Goal: Communication & Community: Connect with others

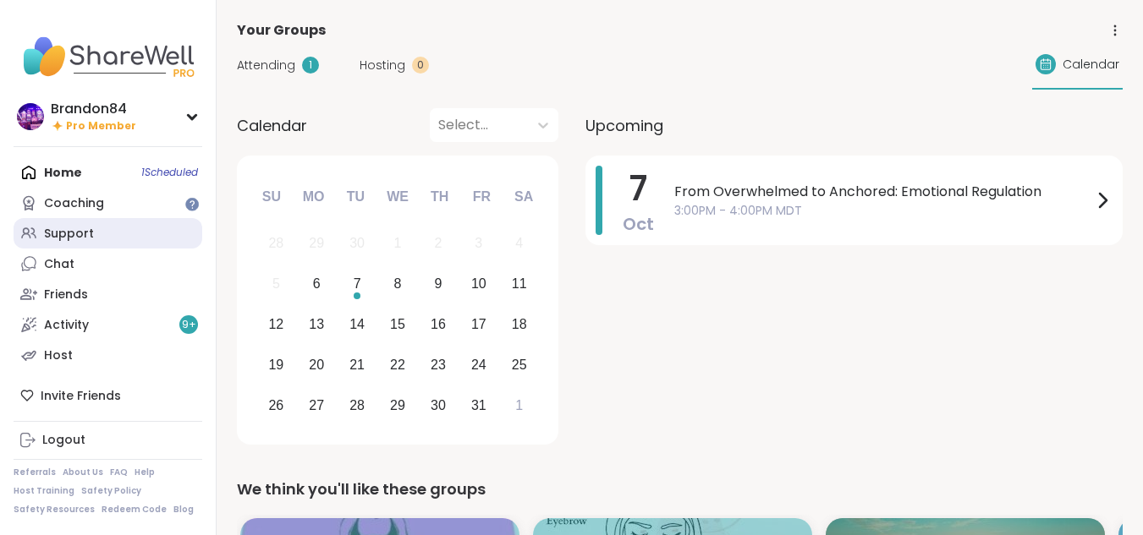
click at [57, 231] on div "Support" at bounding box center [69, 234] width 50 height 17
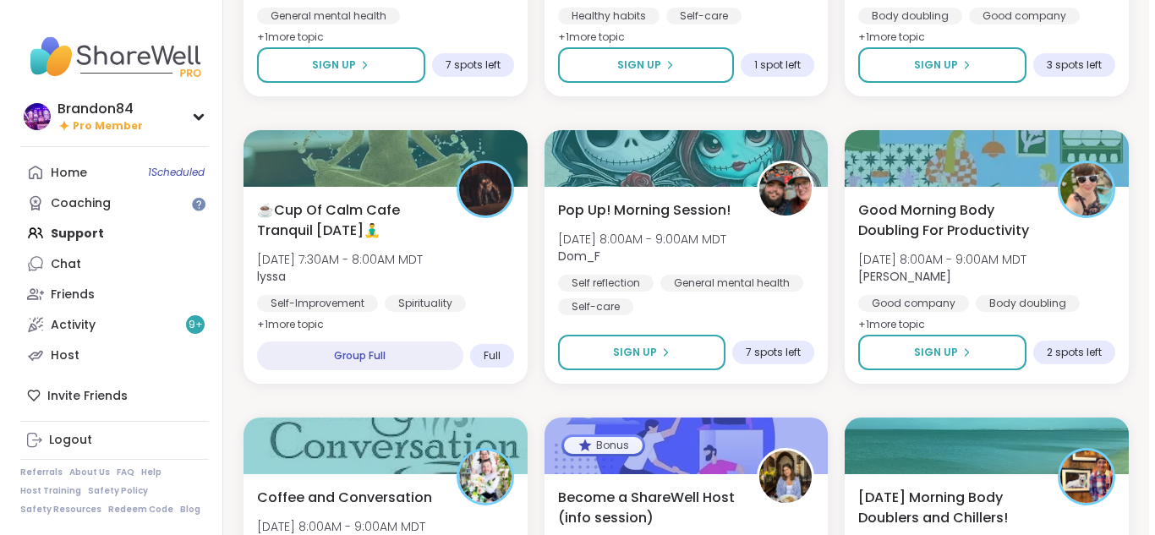
scroll to position [643, 0]
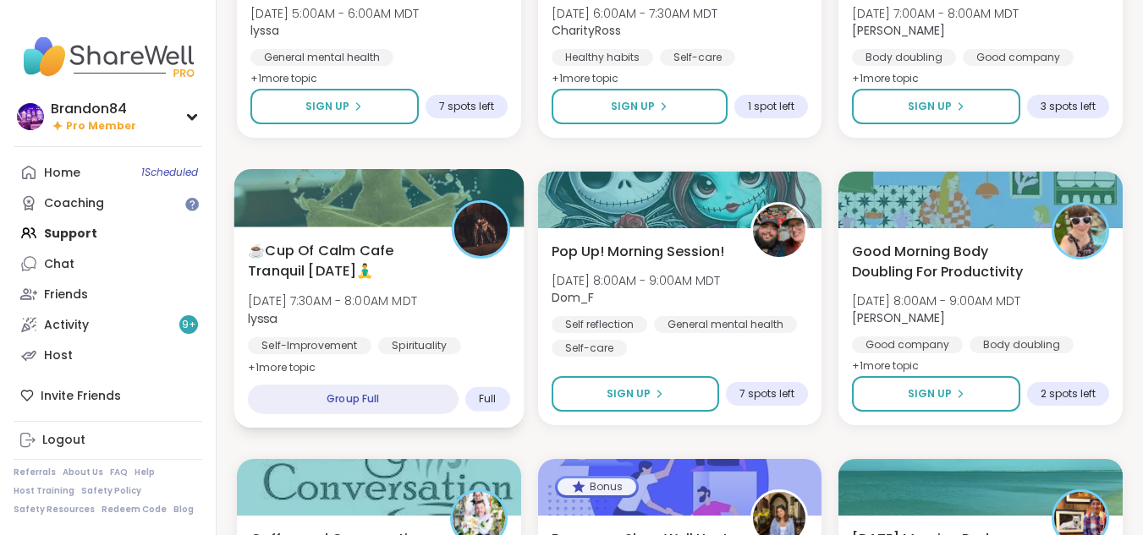
click at [423, 236] on div "☕️Cup Of Calm Cafe Tranquil [DATE]🧘‍♂️ [DATE] 7:30AM - 8:00AM MDT lyssa [MEDICA…" at bounding box center [378, 327] width 289 height 201
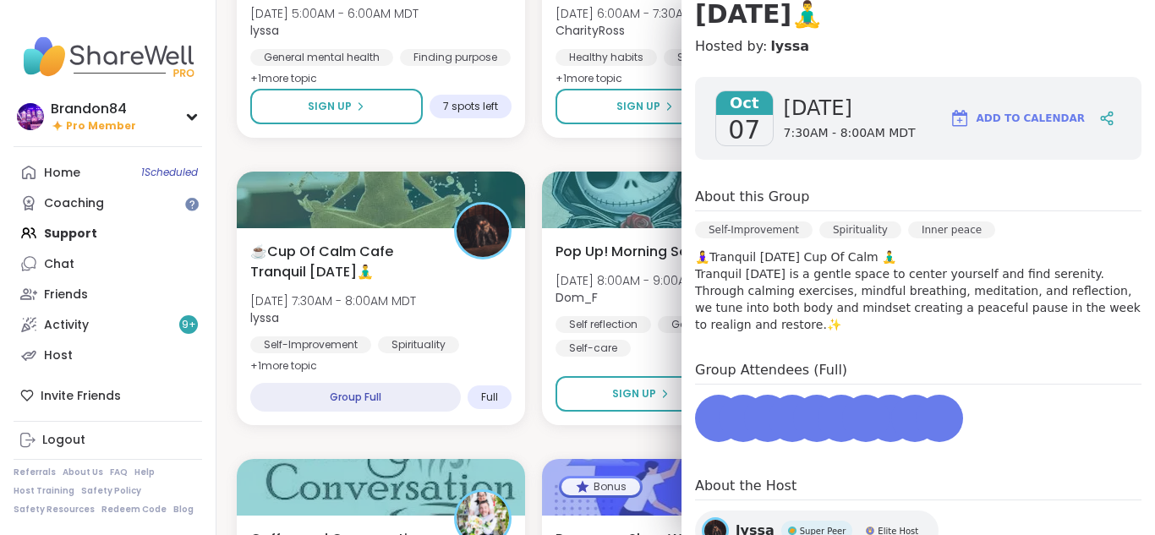
scroll to position [332, 0]
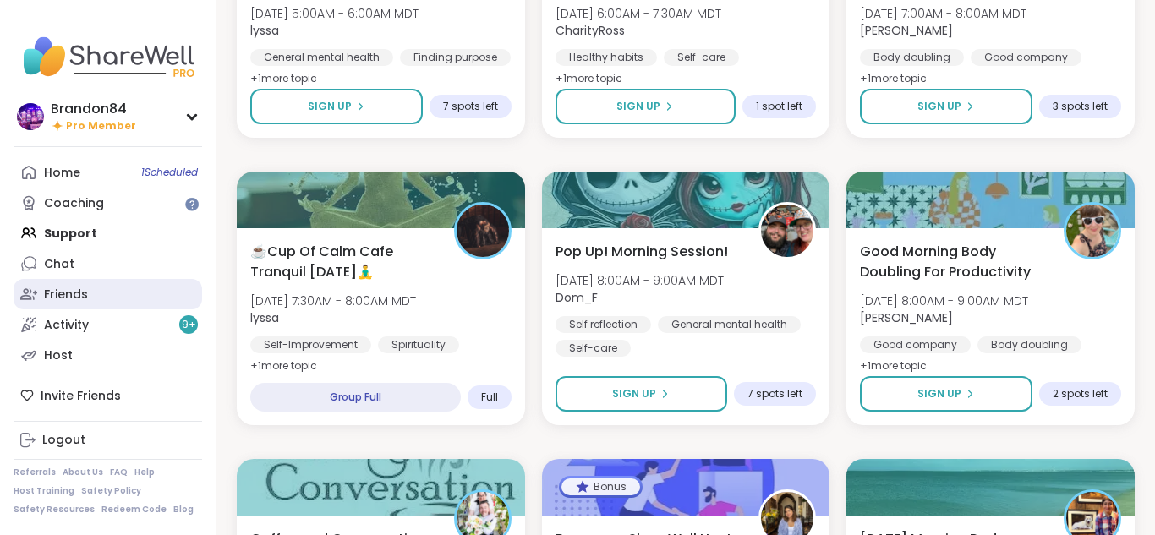
click at [62, 289] on div "Friends" at bounding box center [66, 295] width 44 height 17
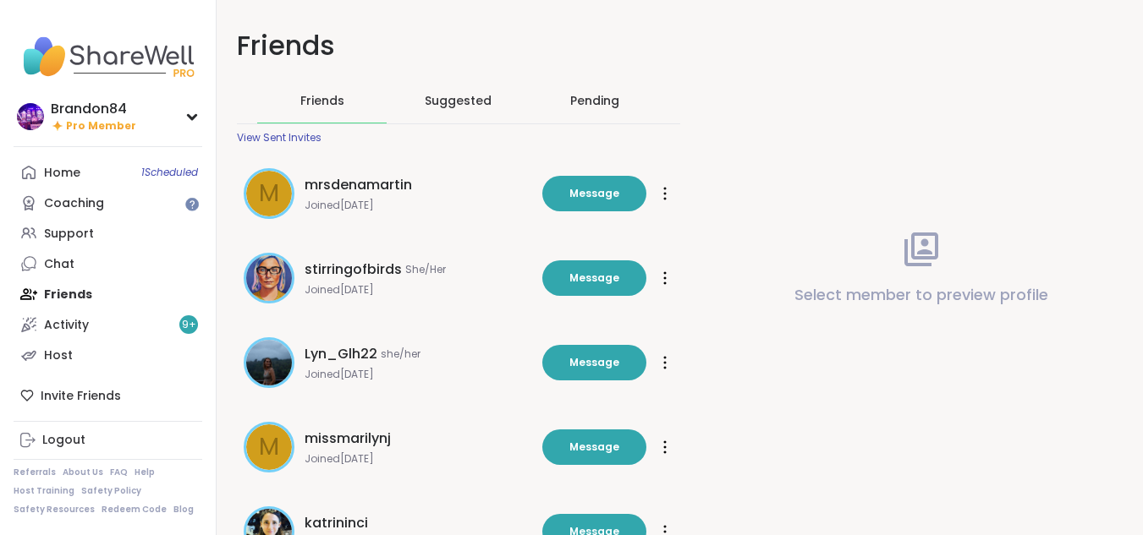
click at [576, 101] on div "Pending" at bounding box center [594, 100] width 49 height 17
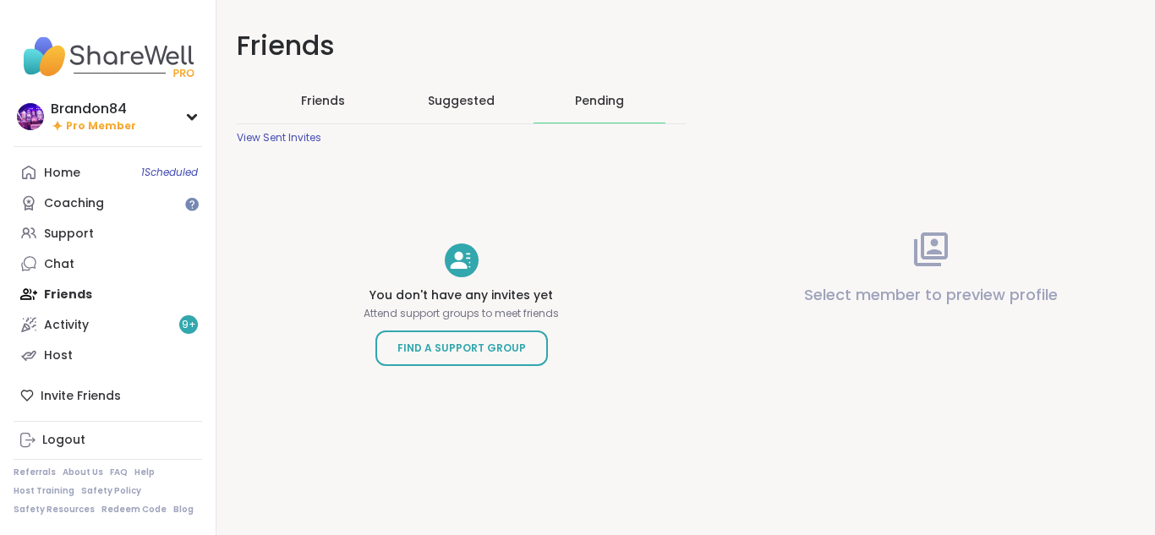
click at [444, 86] on div "Suggested" at bounding box center [462, 101] width 132 height 44
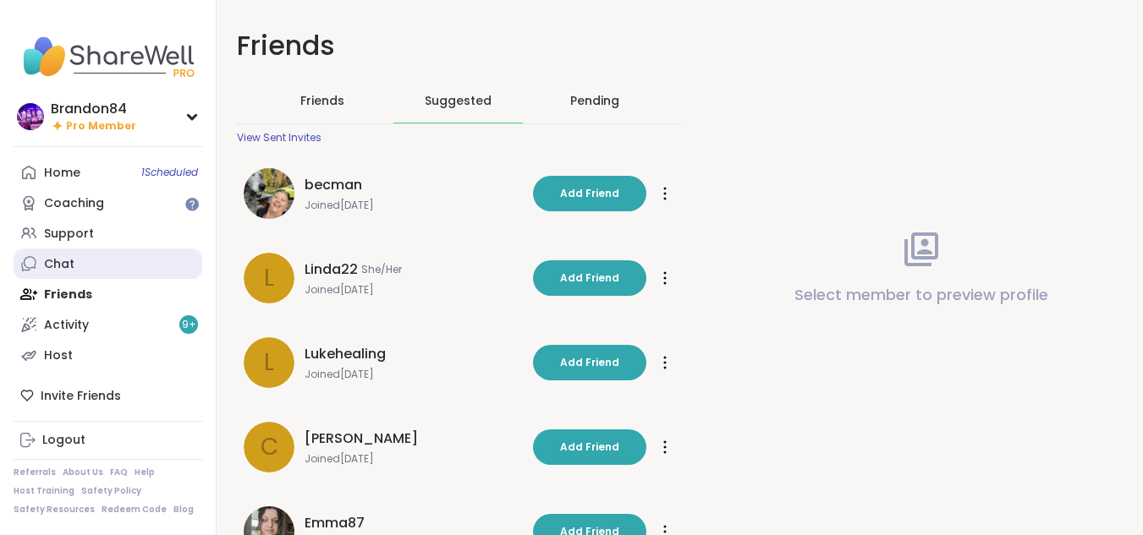
click at [58, 260] on div "Chat" at bounding box center [59, 264] width 30 height 17
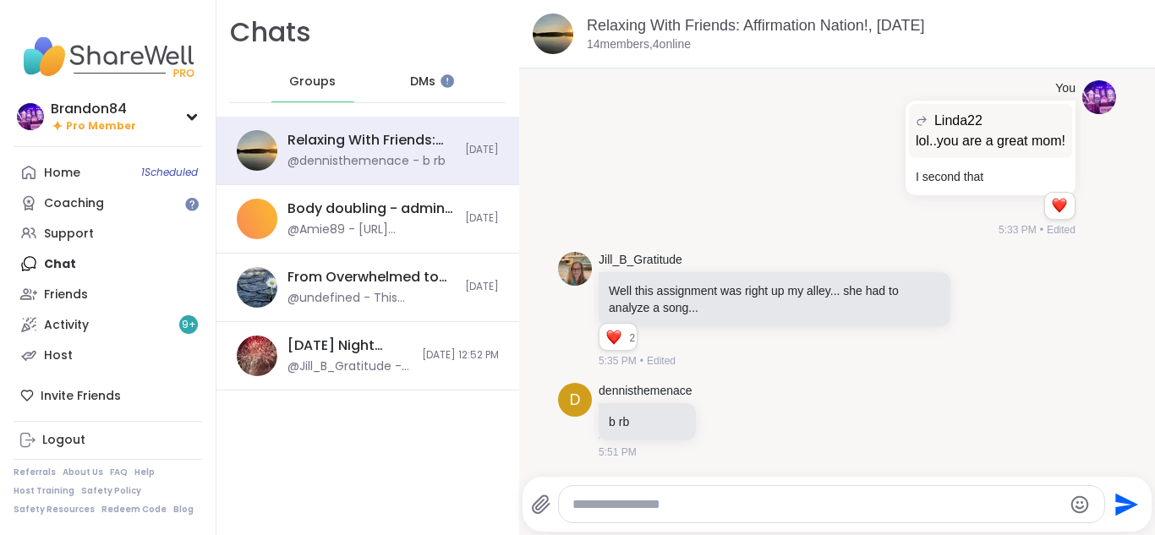
click at [412, 81] on span "DMs" at bounding box center [422, 82] width 25 height 17
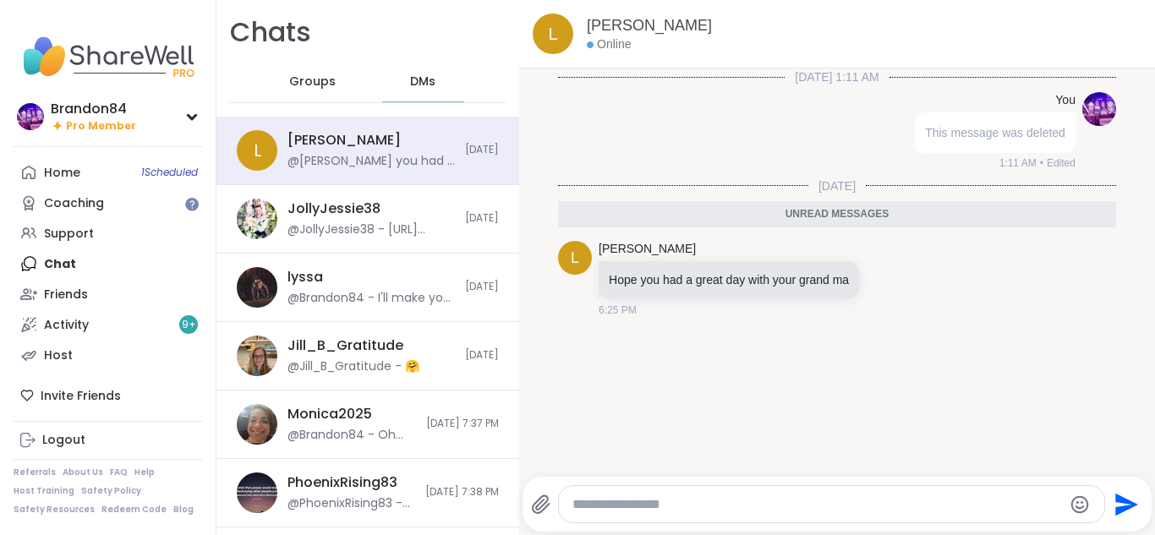
click at [272, 63] on div "Groups" at bounding box center [312, 82] width 83 height 41
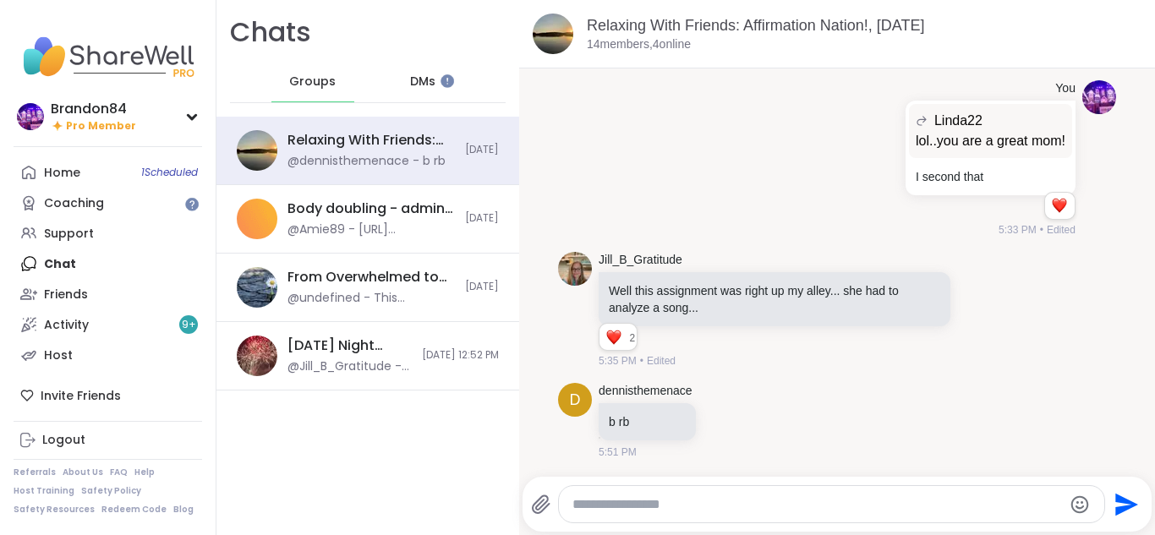
click at [420, 87] on span "DMs" at bounding box center [422, 82] width 25 height 17
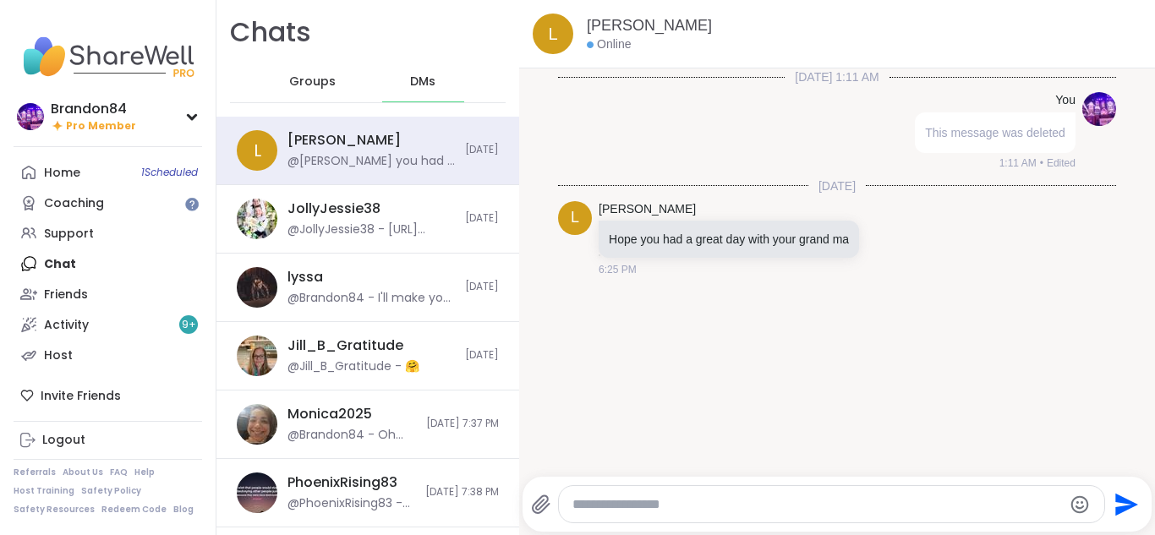
click at [809, 507] on textarea "Type your message" at bounding box center [818, 504] width 490 height 17
drag, startPoint x: 662, startPoint y: 502, endPoint x: 534, endPoint y: 377, distance: 178.8
click at [534, 377] on div "[DATE] 1:11 AM You This message was deleted 1:11 AM • Edited [DATE] L [PERSON_N…" at bounding box center [837, 268] width 636 height 398
click at [694, 511] on textarea "**********" at bounding box center [817, 504] width 478 height 17
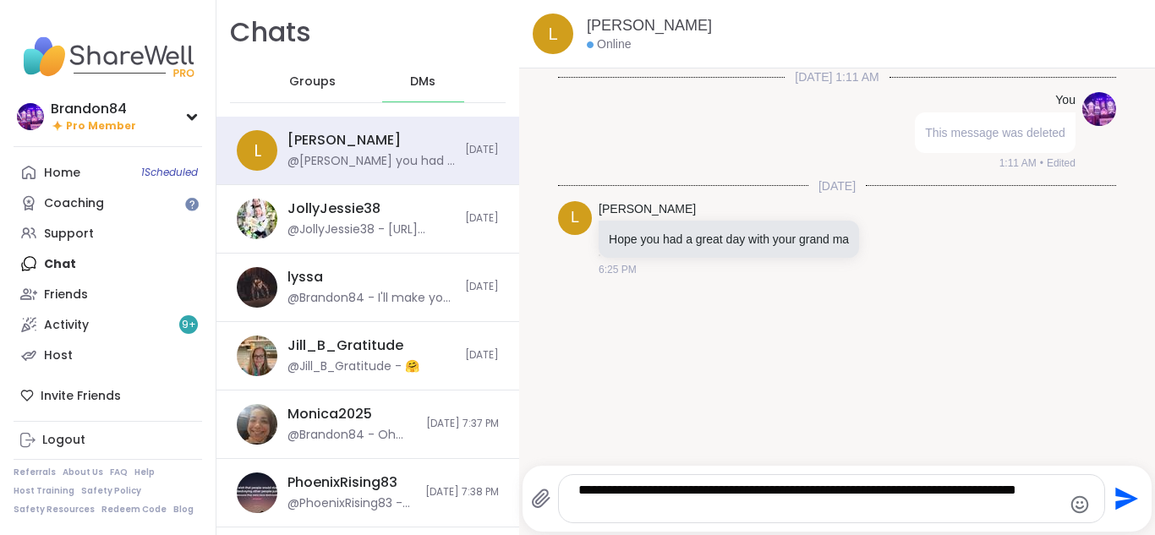
click at [906, 490] on textarea "**********" at bounding box center [817, 499] width 478 height 34
click at [913, 495] on textarea "**********" at bounding box center [817, 499] width 478 height 34
type textarea "**********"
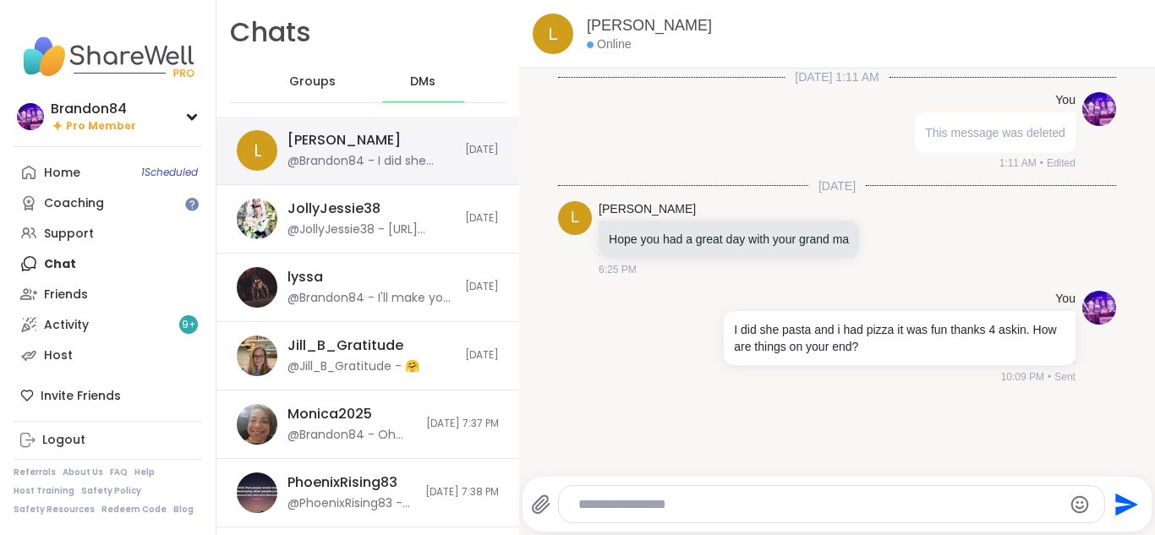
click at [313, 157] on div "@Brandon84 - I did she pasta and i had pizza it was fun thanks 4 askin. How are…" at bounding box center [371, 161] width 167 height 17
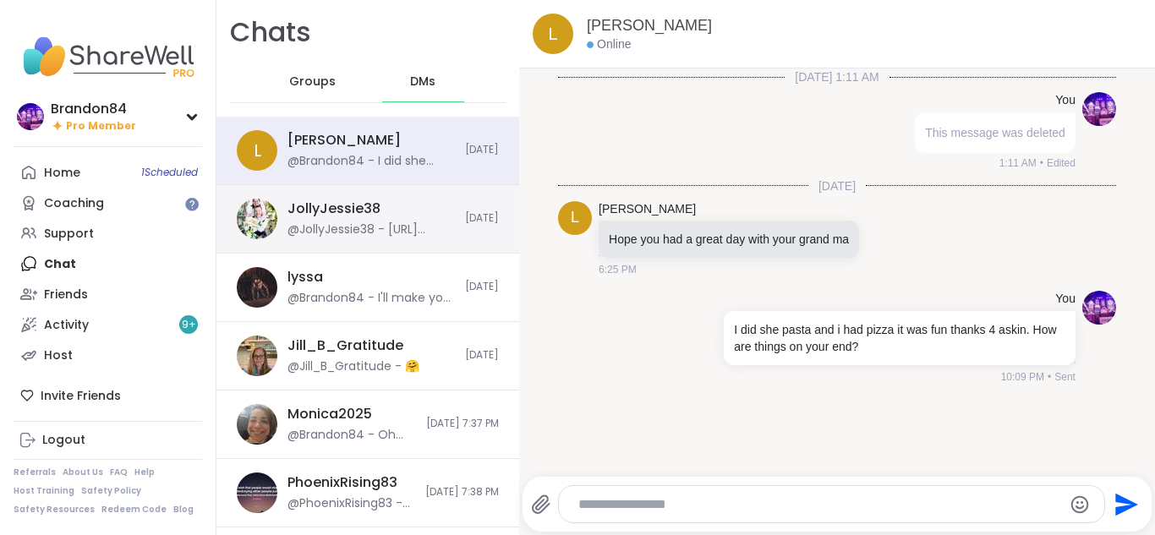
click at [365, 244] on div "JollyJessie38 @JollyJessie38 - [URL][DOMAIN_NAME] [DATE]" at bounding box center [367, 219] width 303 height 69
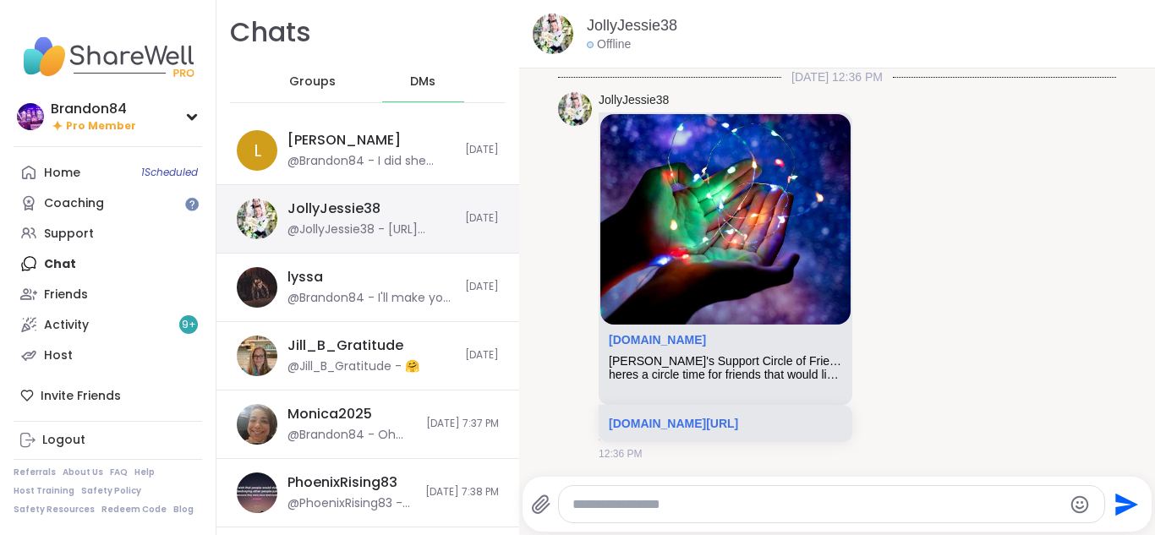
scroll to position [2908, 0]
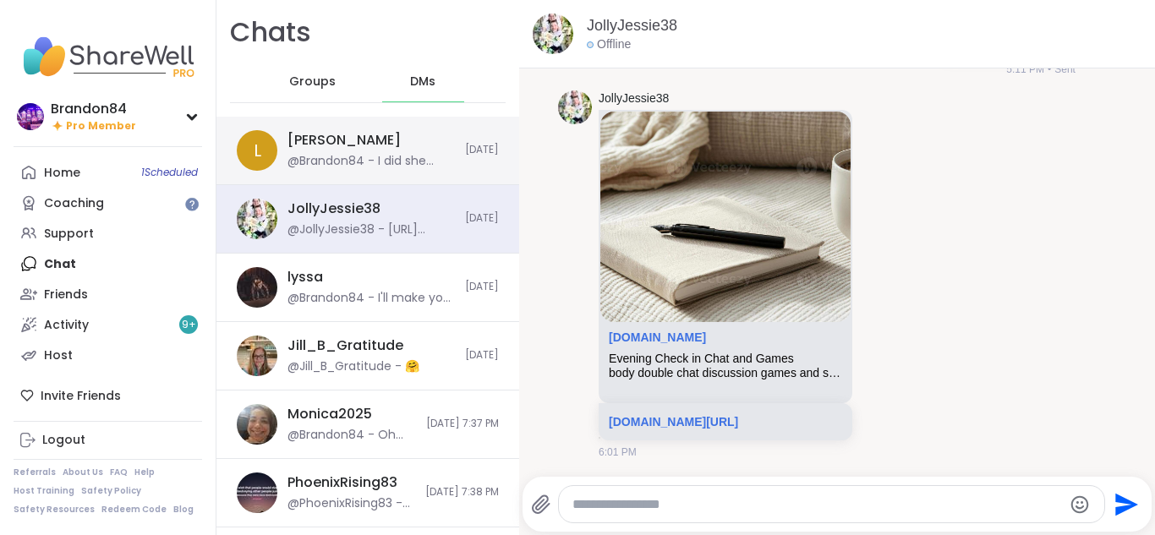
click at [360, 164] on div "@Brandon84 - I did she pasta and i had pizza it was fun thanks 4 askin. How are…" at bounding box center [371, 161] width 167 height 17
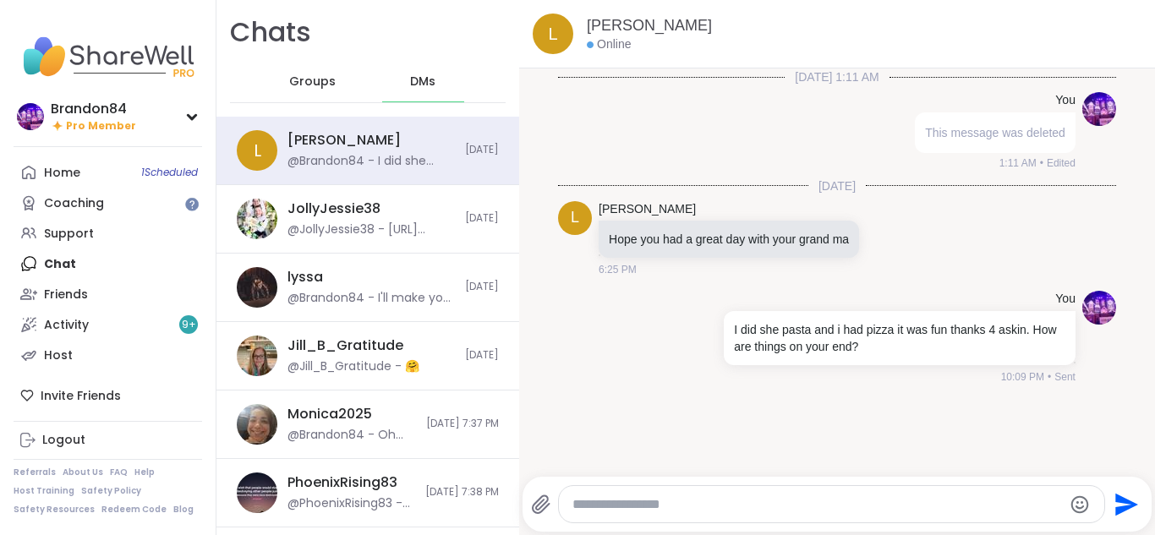
click at [309, 86] on span "Groups" at bounding box center [312, 82] width 47 height 17
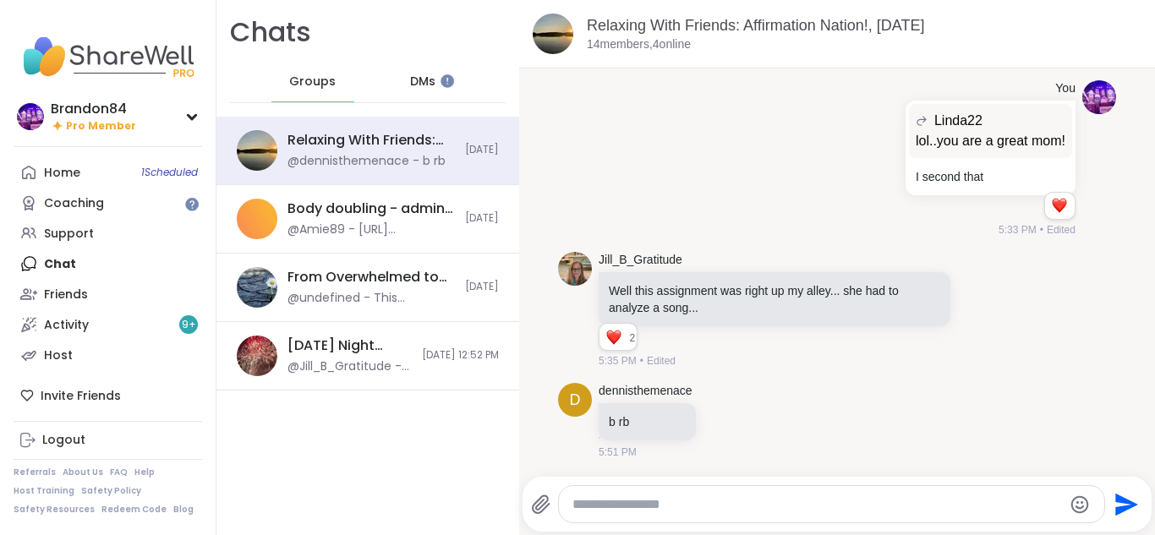
click at [69, 257] on div "Home 1 Scheduled Coaching Support Chat Friends Activity 9 + Host" at bounding box center [108, 263] width 189 height 213
click at [69, 232] on div "Support" at bounding box center [69, 234] width 50 height 17
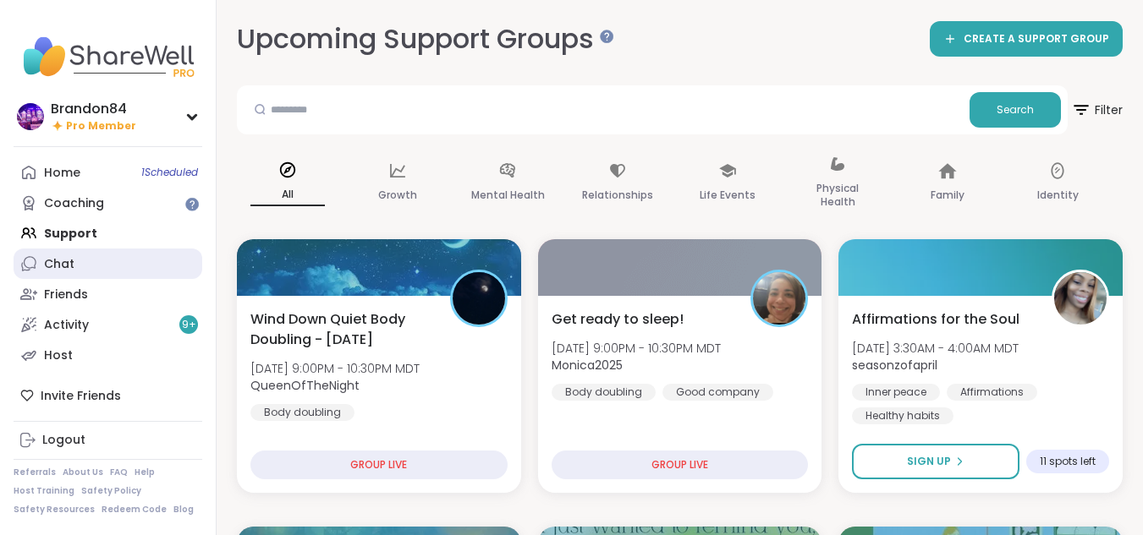
click at [63, 266] on div "Chat" at bounding box center [59, 264] width 30 height 17
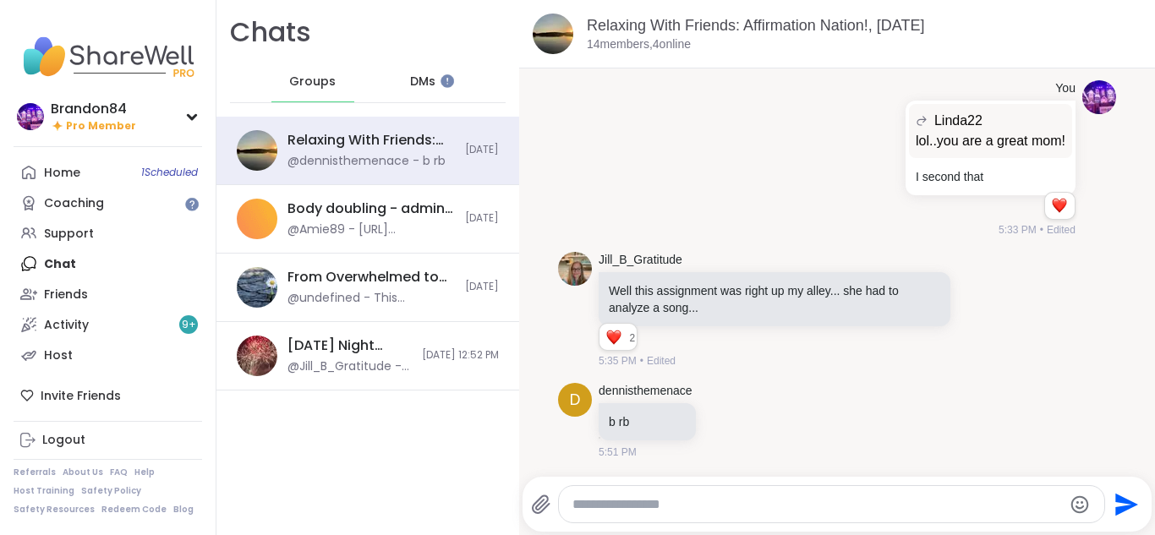
click at [432, 74] on div "DMs" at bounding box center [423, 82] width 83 height 41
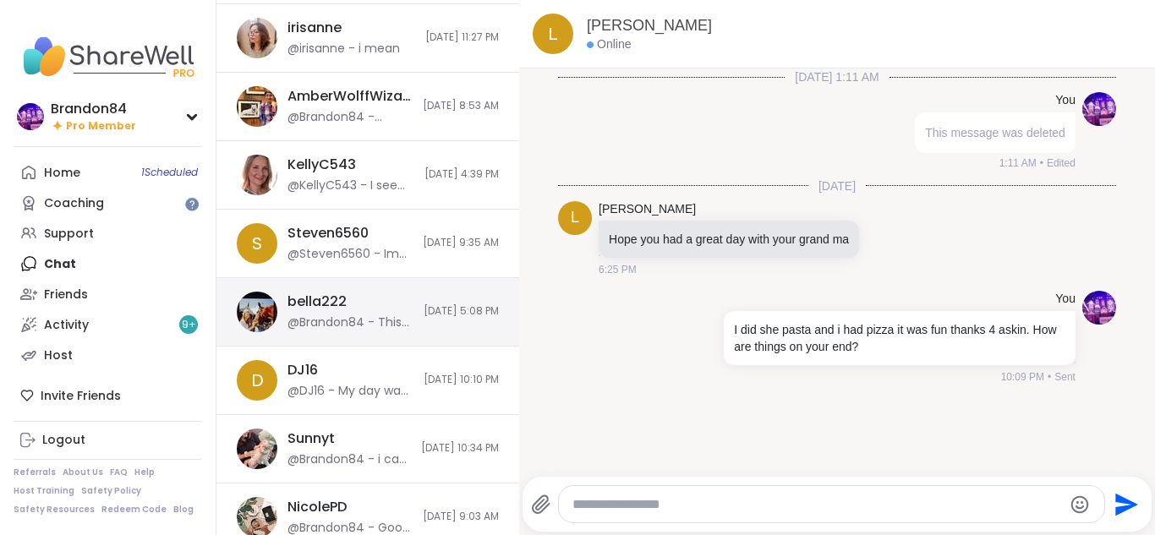
scroll to position [543, 0]
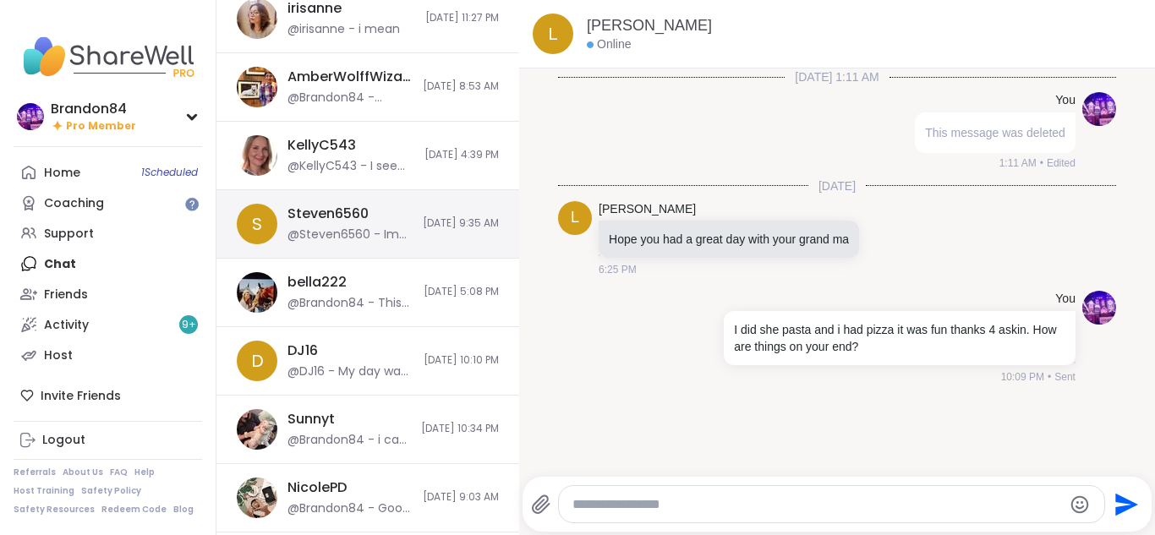
click at [329, 226] on div "Steven6560 @Steven6560 - Im still feeling not myself. I got severely triggered …" at bounding box center [350, 224] width 125 height 39
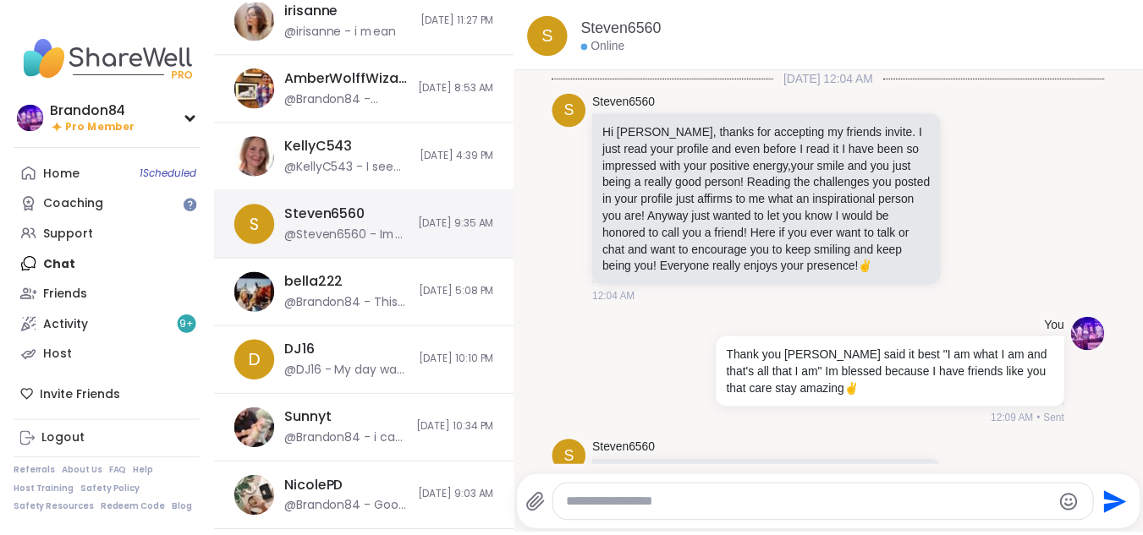
scroll to position [1592, 0]
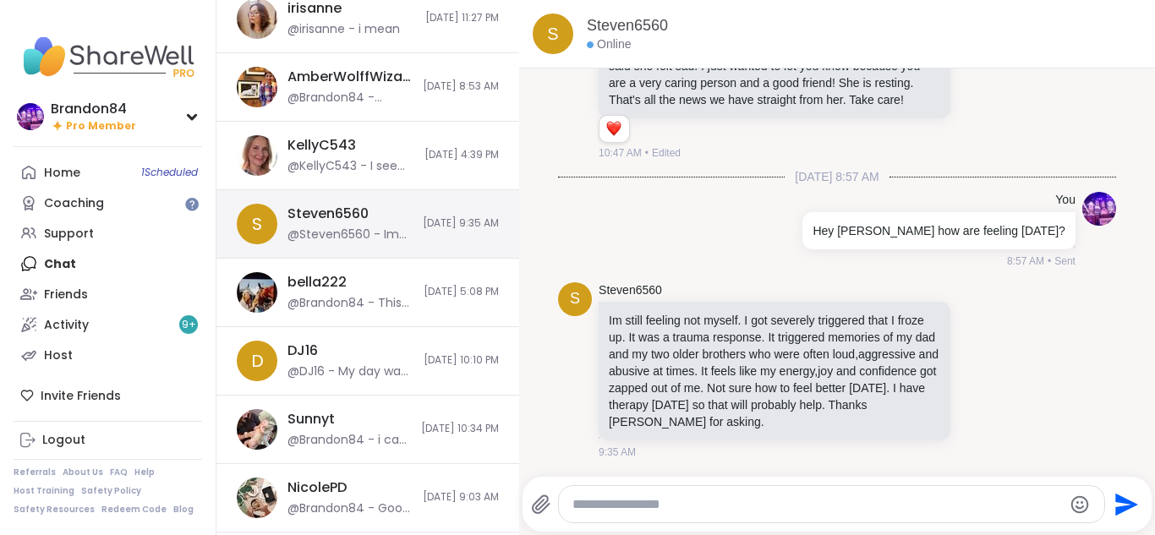
click at [238, 220] on div "S" at bounding box center [257, 224] width 41 height 41
click at [260, 225] on span "S" at bounding box center [257, 223] width 10 height 25
click at [617, 28] on link "Steven6560" at bounding box center [627, 25] width 81 height 21
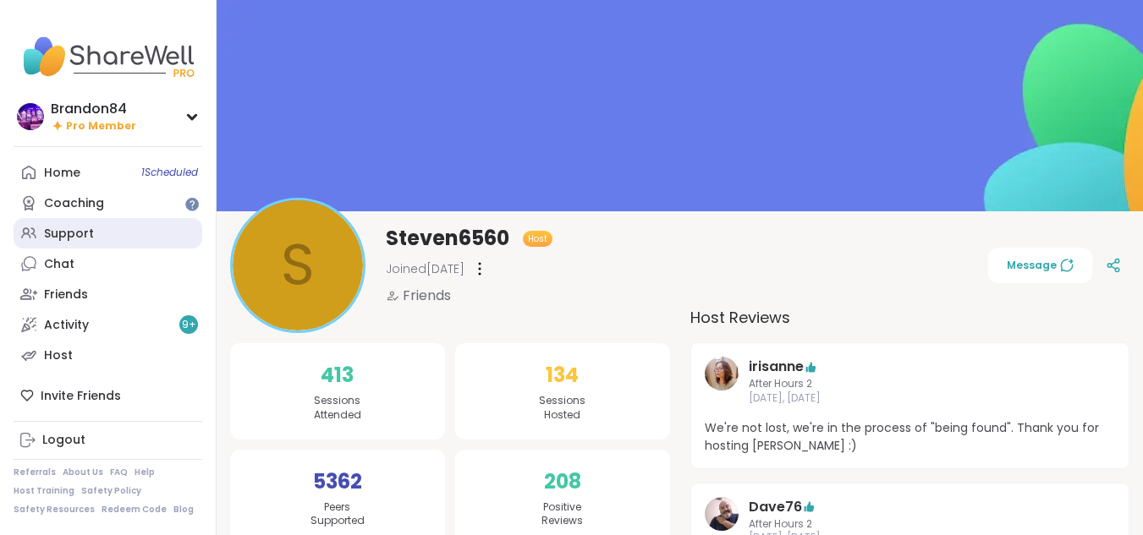
click at [64, 243] on link "Support" at bounding box center [108, 233] width 189 height 30
